Goal: Task Accomplishment & Management: Manage account settings

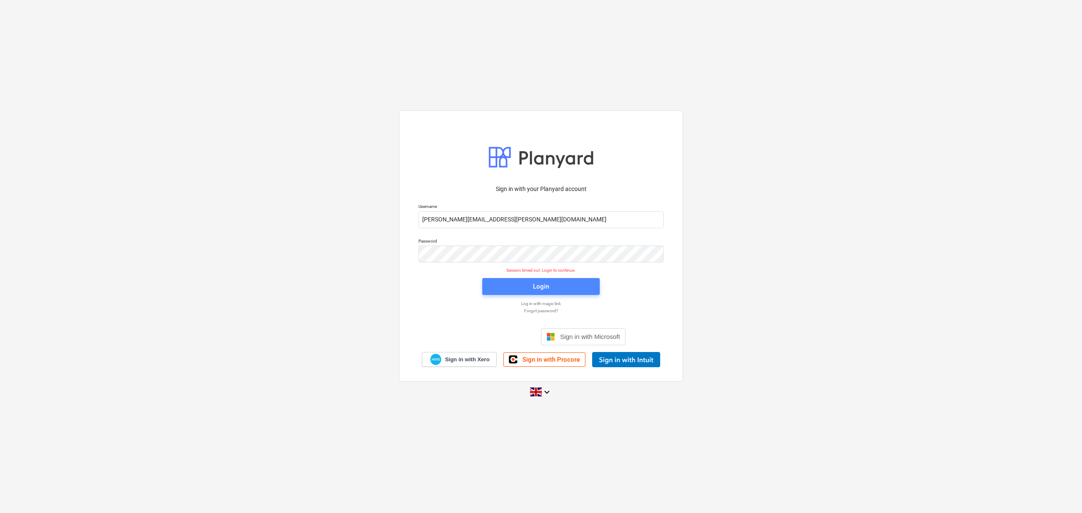
click at [525, 283] on span "Login" at bounding box center [541, 286] width 97 height 11
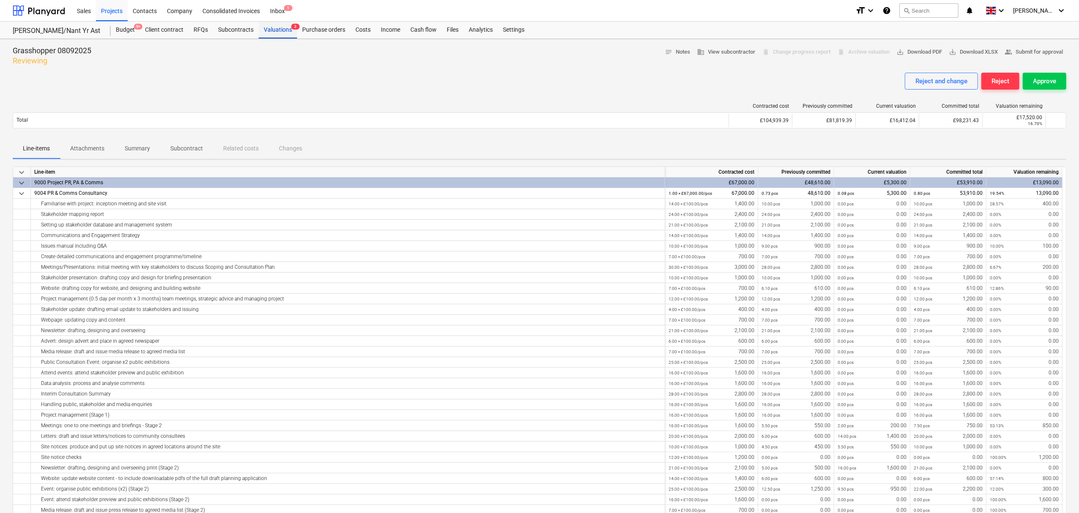
click at [271, 27] on div "Valuations 3" at bounding box center [278, 30] width 38 height 17
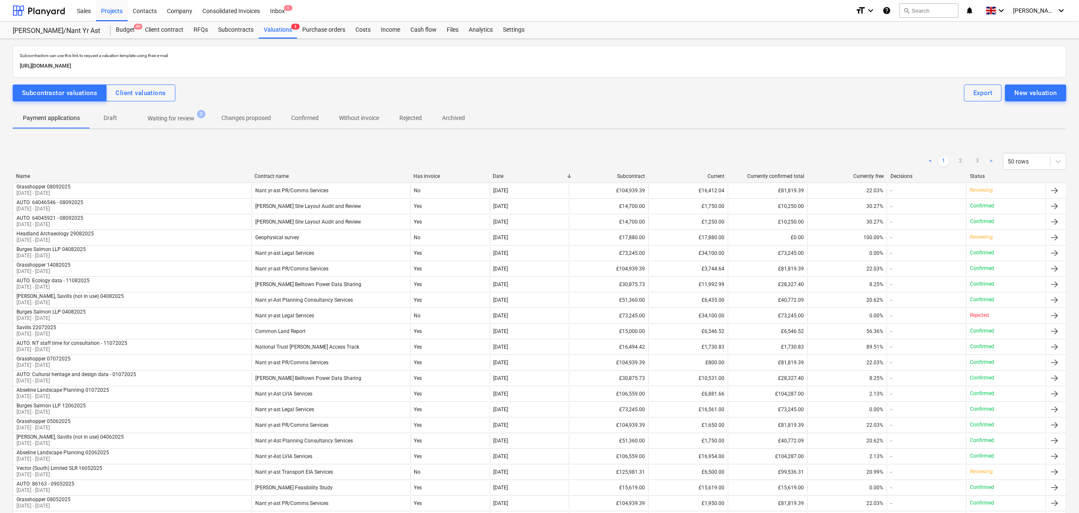
click at [183, 122] on p "Waiting for review" at bounding box center [171, 118] width 47 height 9
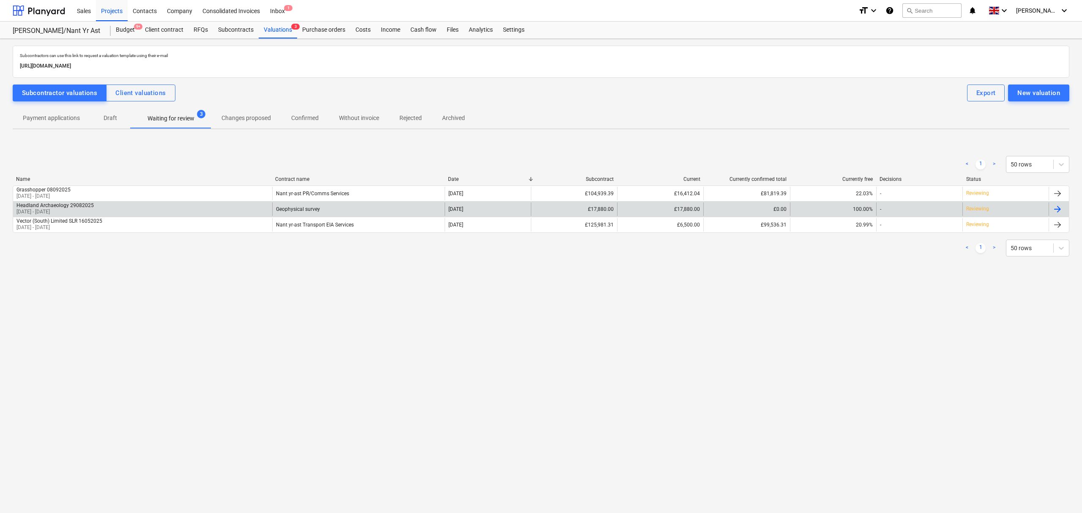
click at [112, 212] on div "Headland Archaeology 29082025 [DATE] - [DATE]" at bounding box center [142, 209] width 259 height 14
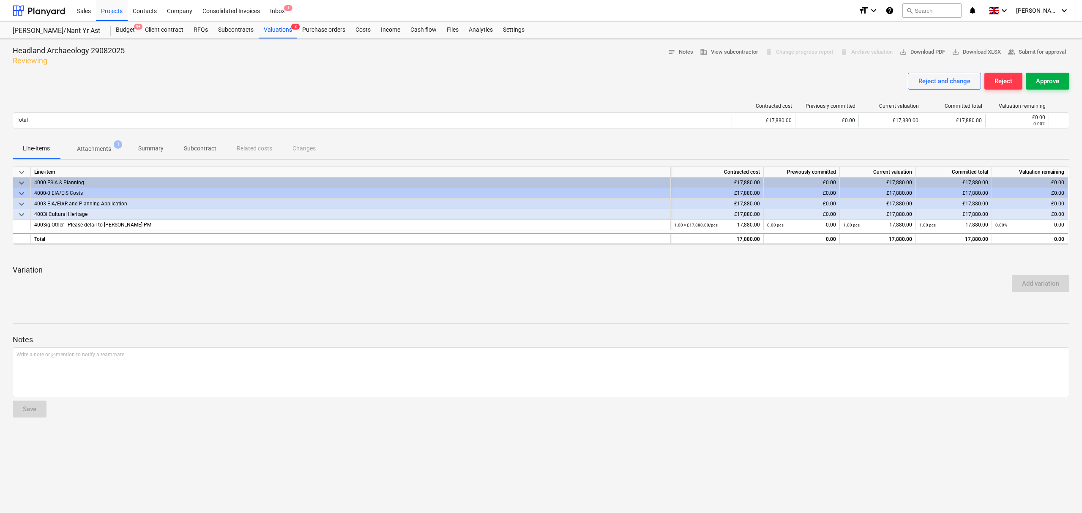
click at [1050, 77] on div "Approve" at bounding box center [1047, 81] width 23 height 11
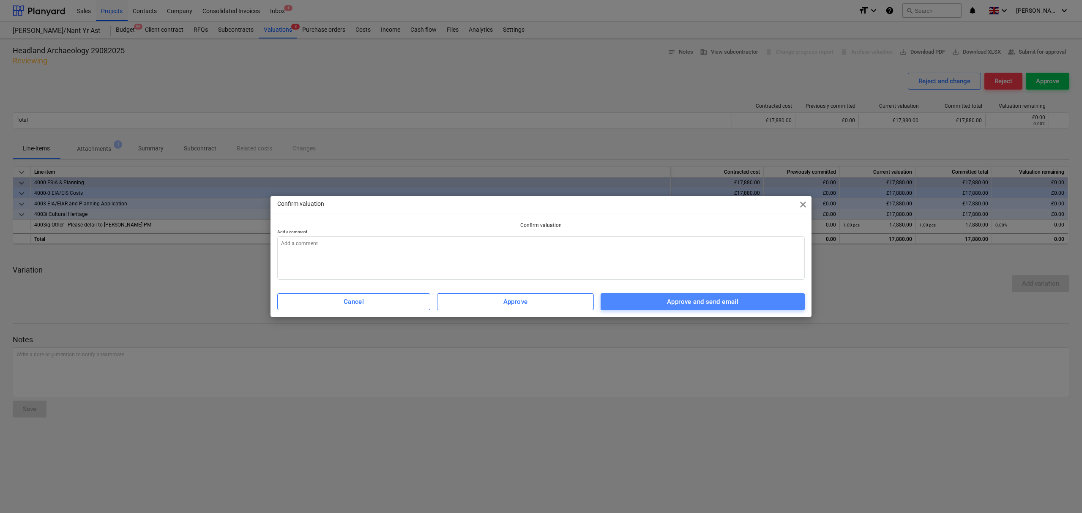
click at [715, 304] on div "Approve and send email" at bounding box center [702, 301] width 71 height 11
type textarea "x"
